Goal: Transaction & Acquisition: Obtain resource

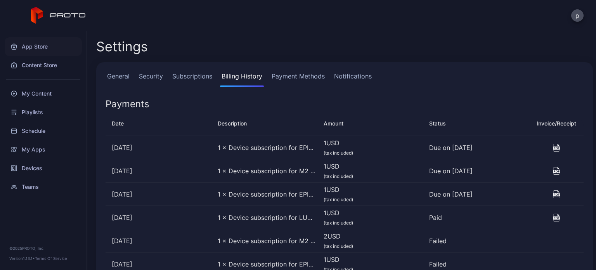
click at [41, 49] on div "App Store" at bounding box center [43, 46] width 77 height 19
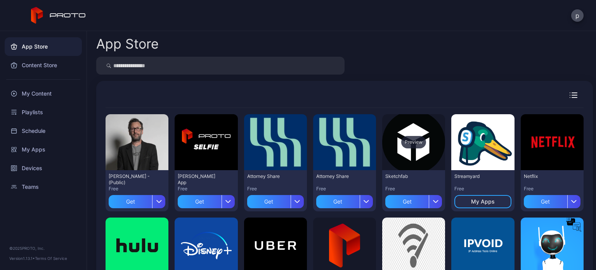
click at [396, 149] on div "Preview" at bounding box center [413, 142] width 63 height 56
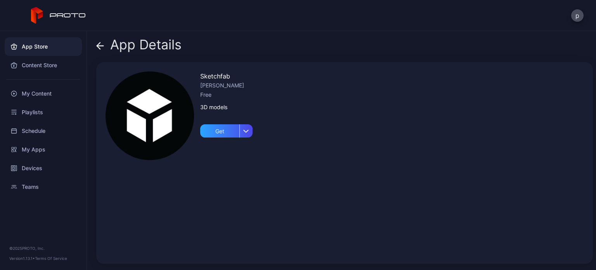
click at [478, 216] on div "Sketchfab [PERSON_NAME] Free 3D models Get" at bounding box center [344, 163] width 497 height 202
click at [100, 43] on icon at bounding box center [100, 46] width 8 height 8
